Goal: Task Accomplishment & Management: Use online tool/utility

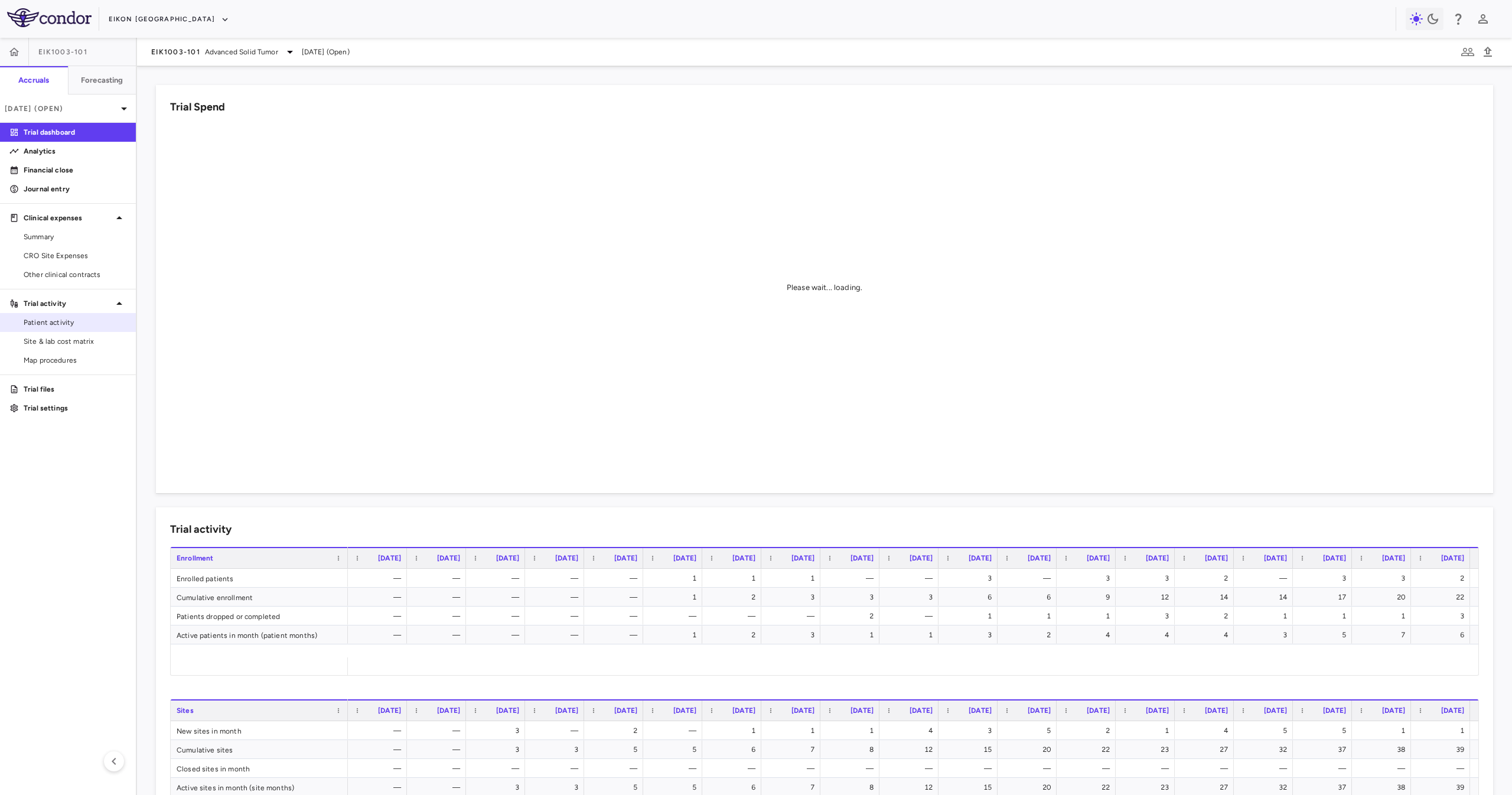
click at [85, 331] on div "Patient activity" at bounding box center [68, 322] width 136 height 19
click at [94, 345] on span "Site & lab cost matrix" at bounding box center [75, 341] width 102 height 11
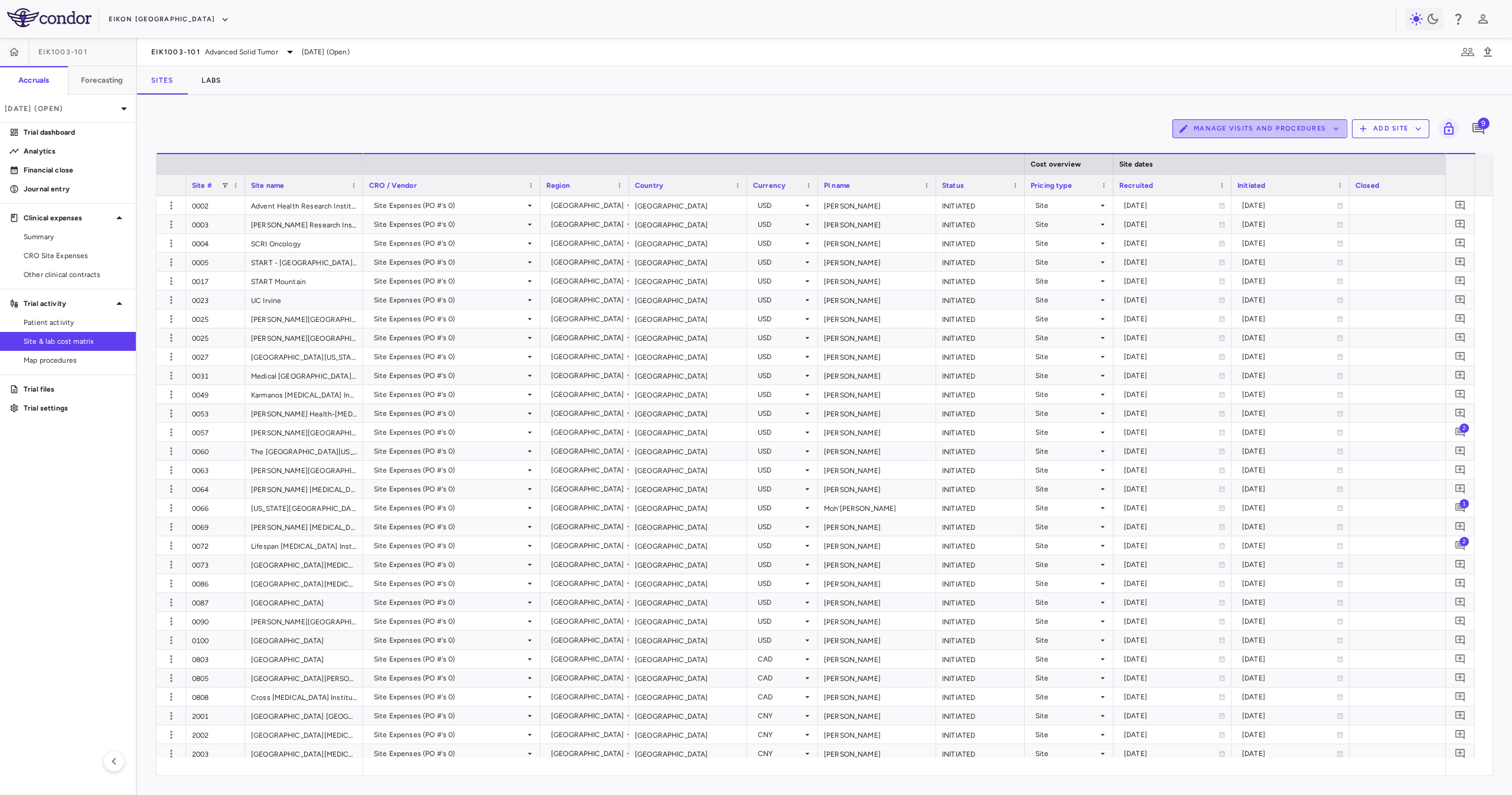
click at [1251, 127] on button "Manage Visits and Procedures" at bounding box center [1259, 129] width 175 height 19
click at [1249, 150] on li "Visit Schedules" at bounding box center [1246, 151] width 125 height 18
